Goal: Transaction & Acquisition: Purchase product/service

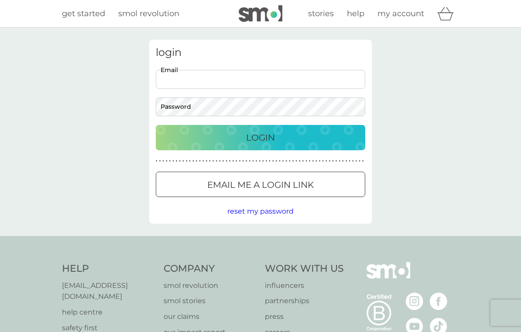
type input "[EMAIL_ADDRESS][DOMAIN_NAME]"
click at [261, 137] on button "Login" at bounding box center [261, 137] width 210 height 25
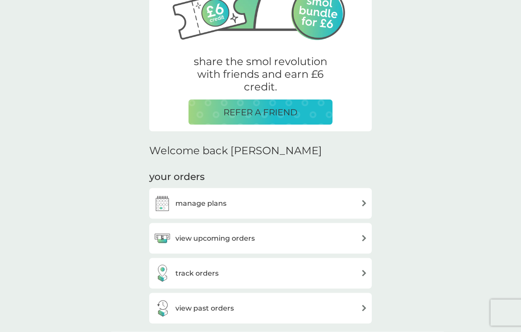
scroll to position [128, 0]
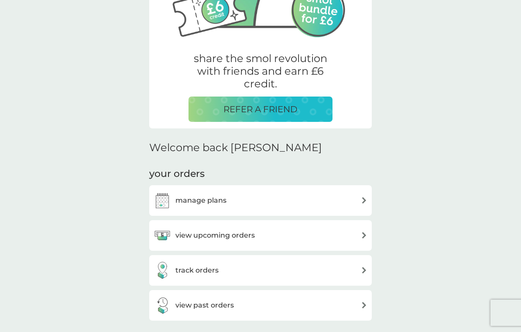
click at [259, 197] on div "manage plans" at bounding box center [261, 200] width 214 height 17
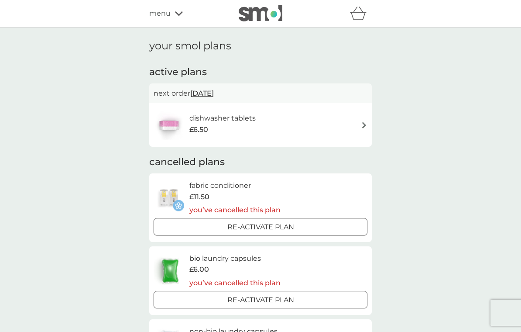
click at [275, 120] on div "dishwasher tablets £6.50" at bounding box center [261, 125] width 214 height 31
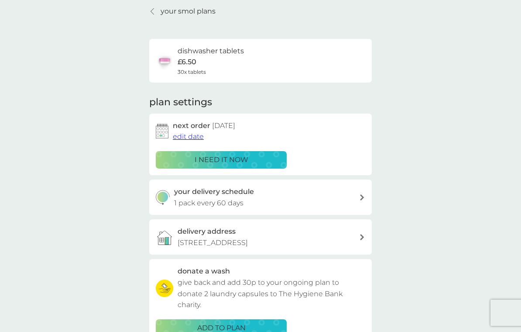
scroll to position [38, 0]
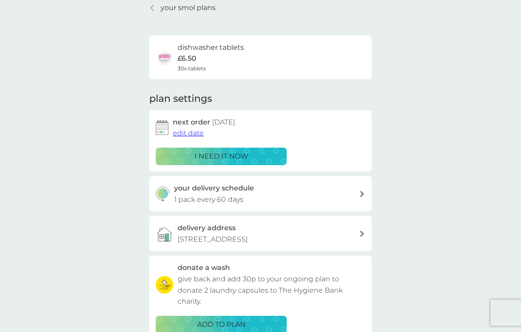
click at [251, 152] on div "i need it now" at bounding box center [222, 156] width 120 height 11
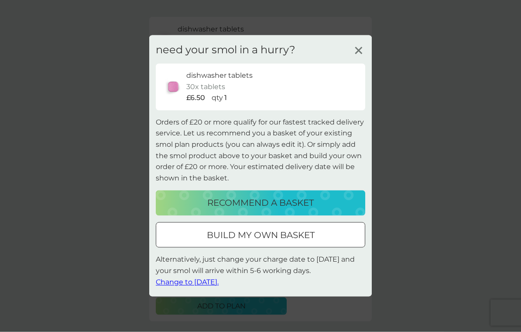
scroll to position [57, 0]
click at [272, 207] on p "recommend a basket" at bounding box center [260, 203] width 107 height 14
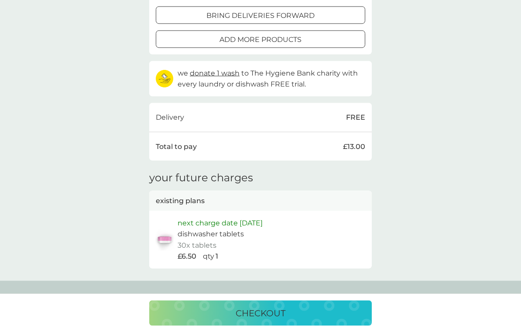
scroll to position [252, 0]
click at [262, 320] on p "checkout" at bounding box center [261, 313] width 50 height 14
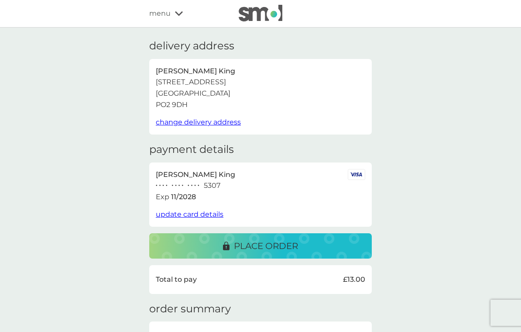
click at [278, 244] on p "place order" at bounding box center [266, 246] width 64 height 14
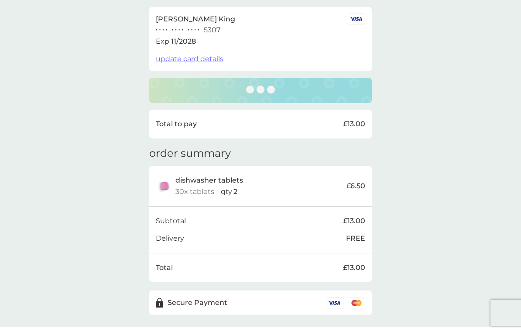
scroll to position [157, 0]
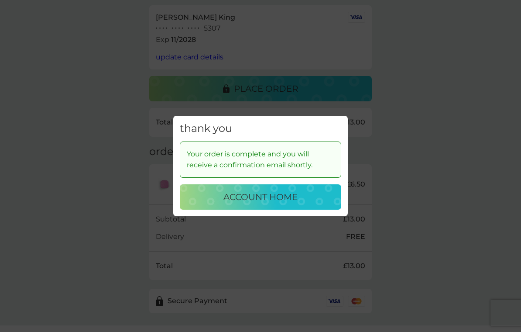
click at [272, 204] on p "account home" at bounding box center [261, 197] width 74 height 14
